Goal: Transaction & Acquisition: Purchase product/service

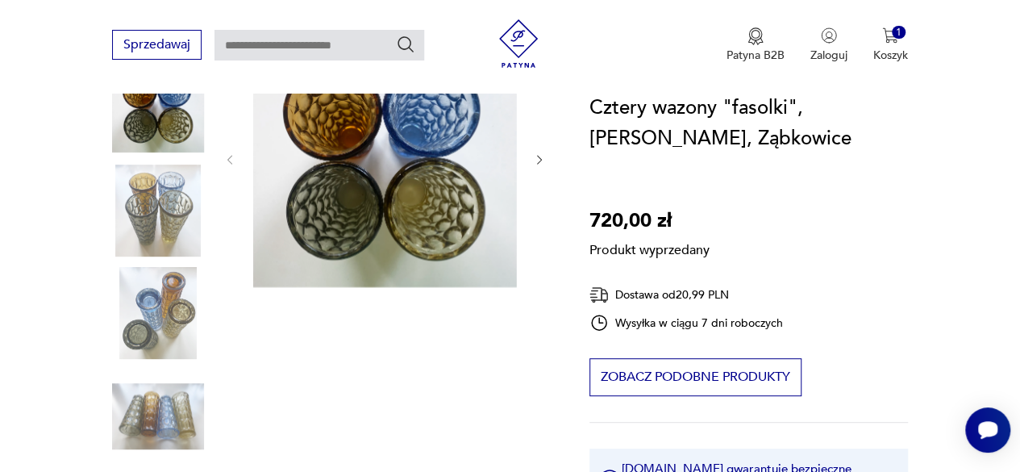
scroll to position [81, 0]
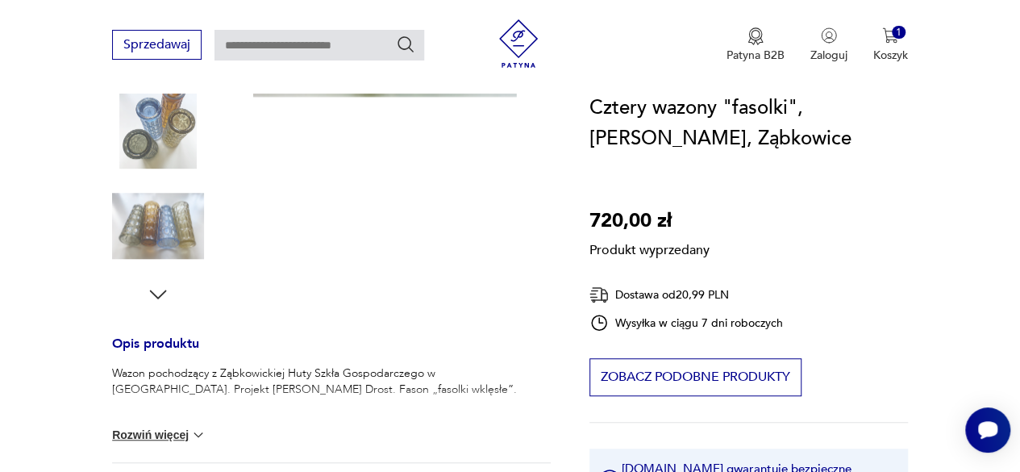
scroll to position [161, 0]
